Goal: Information Seeking & Learning: Learn about a topic

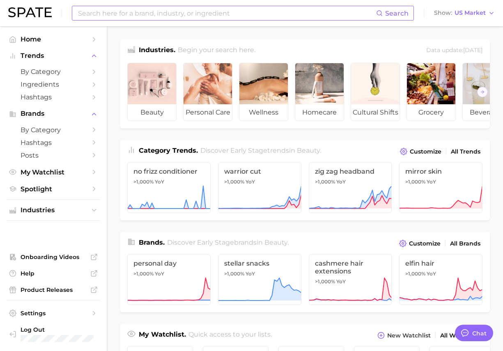
click at [218, 14] on input at bounding box center [226, 13] width 299 height 14
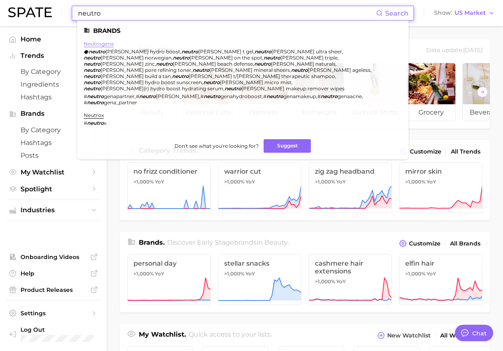
type input "neutro"
click at [110, 41] on link "neutrogena" at bounding box center [99, 44] width 30 height 6
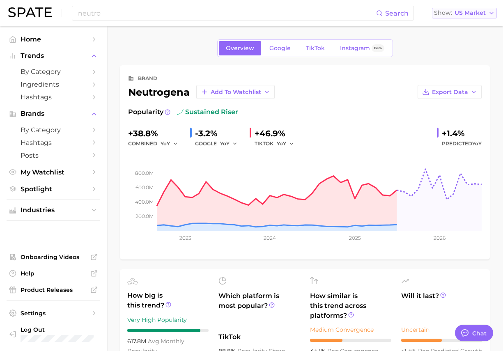
click at [487, 14] on button "Show US Market" at bounding box center [464, 13] width 65 height 11
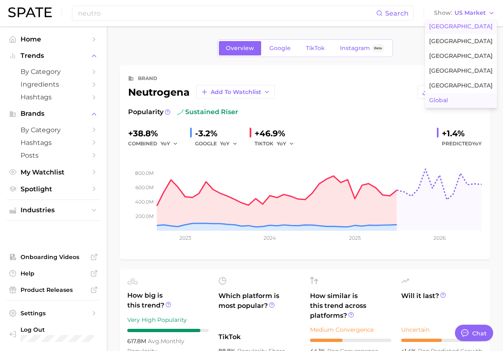
click at [452, 94] on button "Global" at bounding box center [461, 100] width 72 height 15
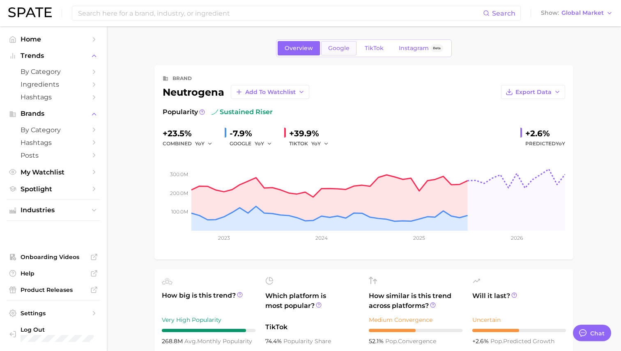
click at [331, 48] on span "Google" at bounding box center [338, 48] width 21 height 7
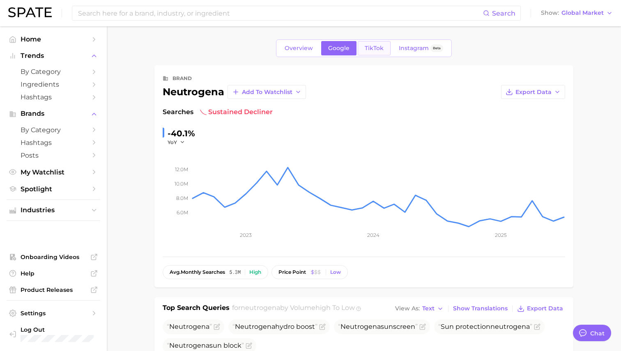
click at [374, 48] on span "TikTok" at bounding box center [374, 48] width 19 height 7
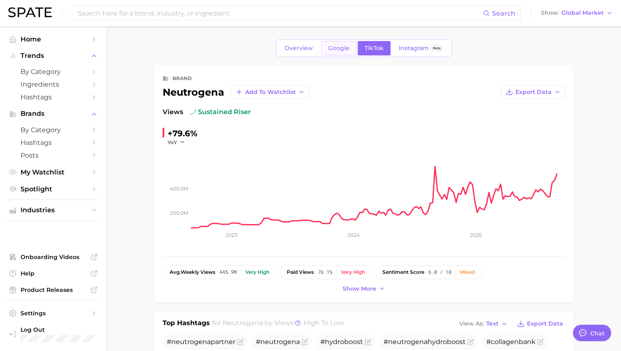
click at [345, 49] on span "Google" at bounding box center [338, 48] width 21 height 7
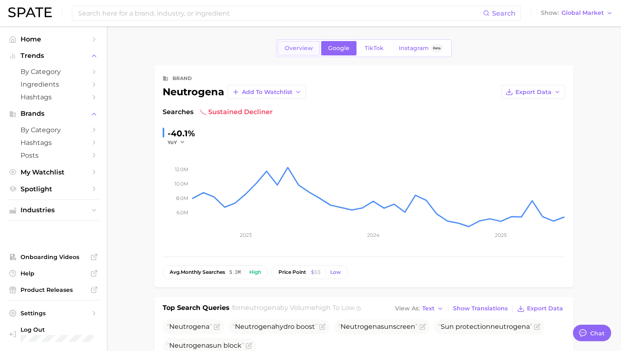
click at [308, 49] on span "Overview" at bounding box center [299, 48] width 28 height 7
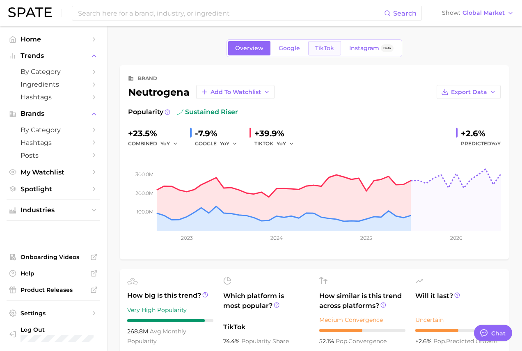
click at [329, 45] on span "TikTok" at bounding box center [324, 48] width 19 height 7
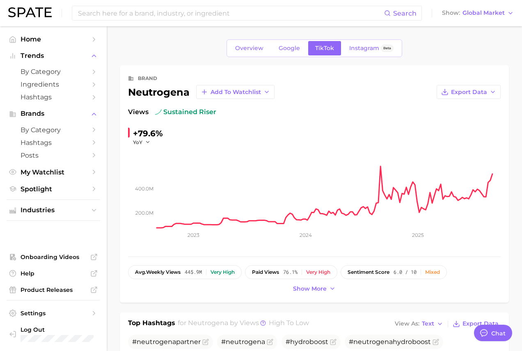
type textarea "x"
click at [255, 46] on span "Overview" at bounding box center [249, 48] width 28 height 7
